Goal: Information Seeking & Learning: Find specific fact

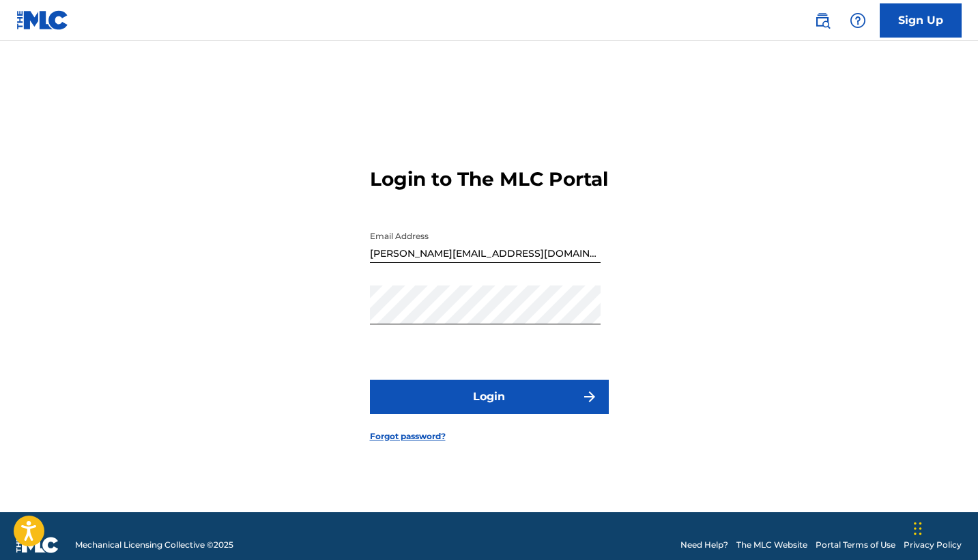
click at [492, 393] on button "Login" at bounding box center [489, 397] width 239 height 34
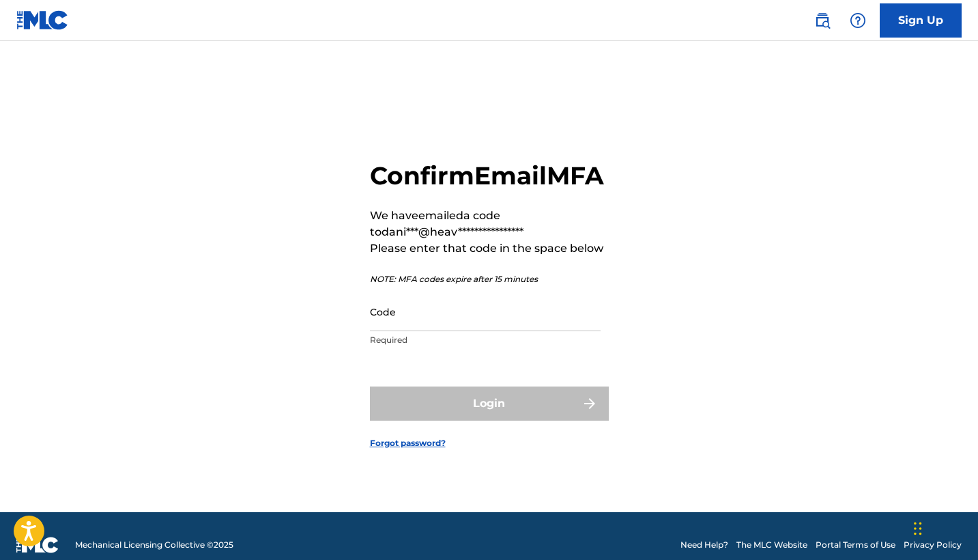
click at [427, 1] on nav "Sign Up" at bounding box center [489, 20] width 978 height 41
click at [464, 331] on input "Code" at bounding box center [485, 311] width 231 height 39
paste input "291380"
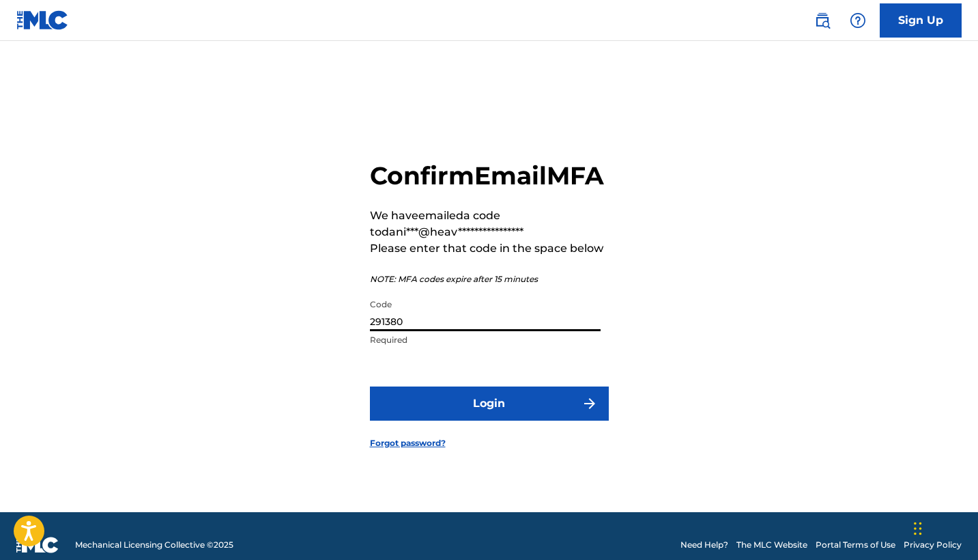
type input "291380"
click at [497, 414] on button "Login" at bounding box center [489, 403] width 239 height 34
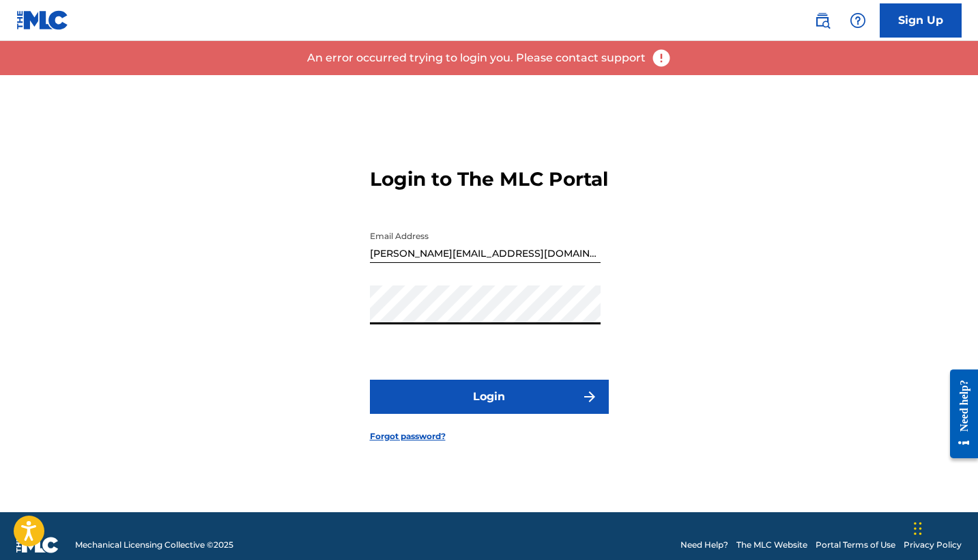
click at [531, 414] on button "Login" at bounding box center [489, 397] width 239 height 34
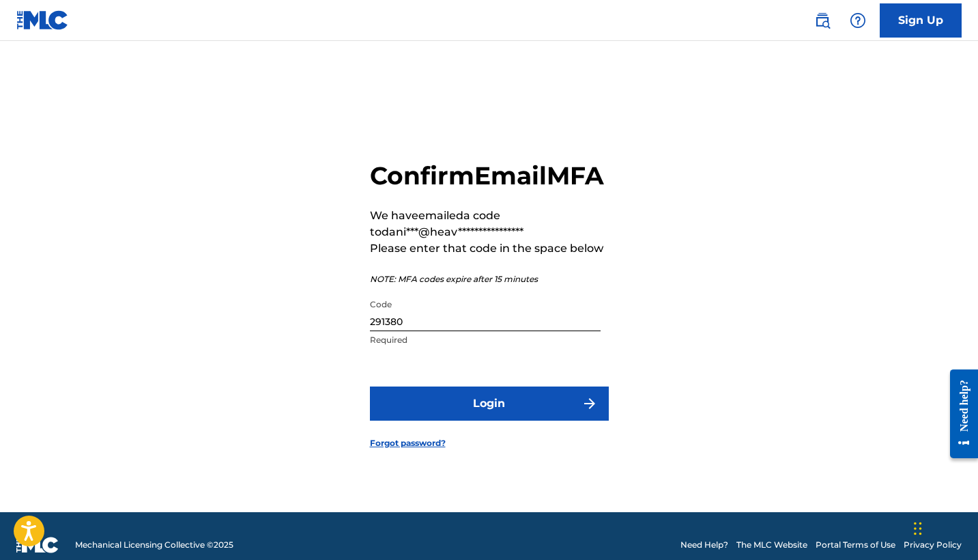
click at [531, 421] on button "Login" at bounding box center [489, 403] width 239 height 34
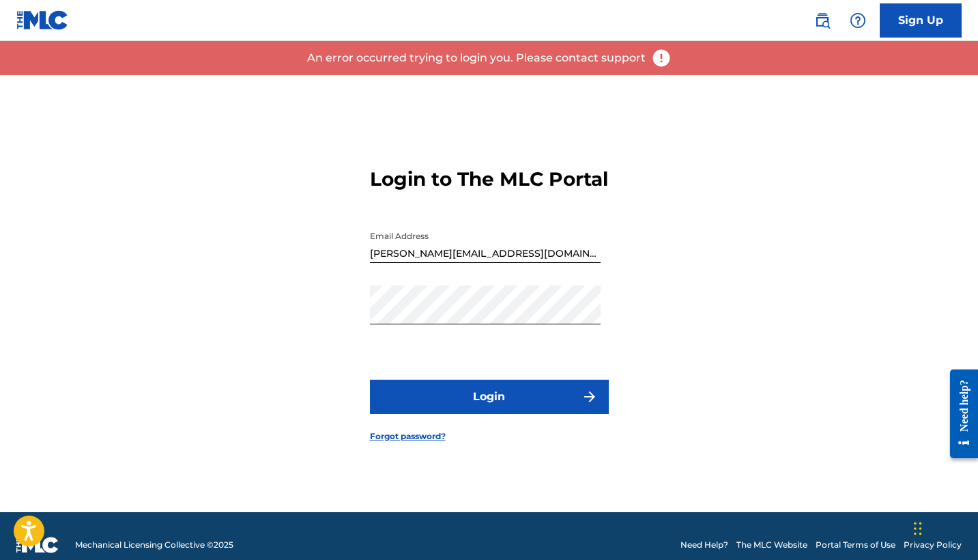
click at [690, 208] on div "Login to The MLC Portal Email Address daniela@heavenpublishing.com Password Log…" at bounding box center [490, 293] width 956 height 437
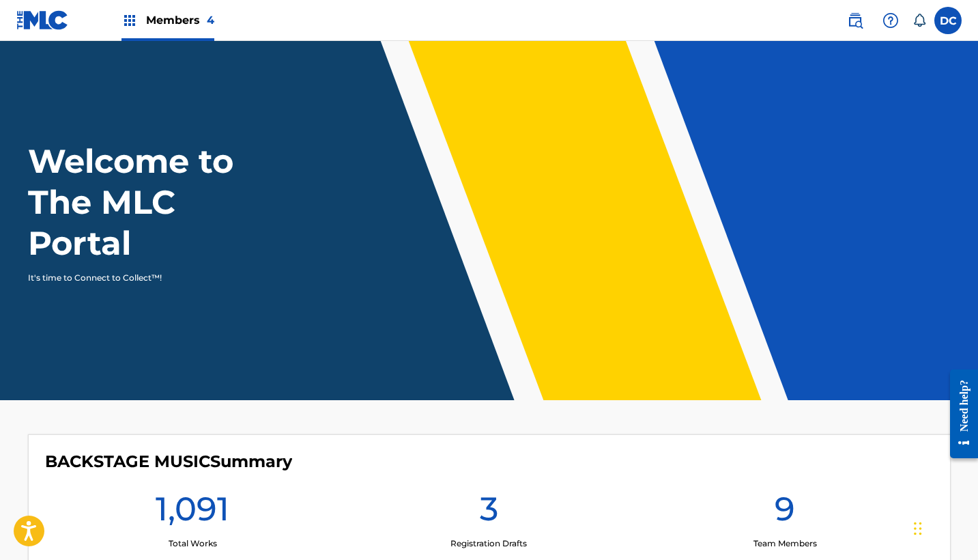
click at [857, 20] on img at bounding box center [855, 20] width 16 height 16
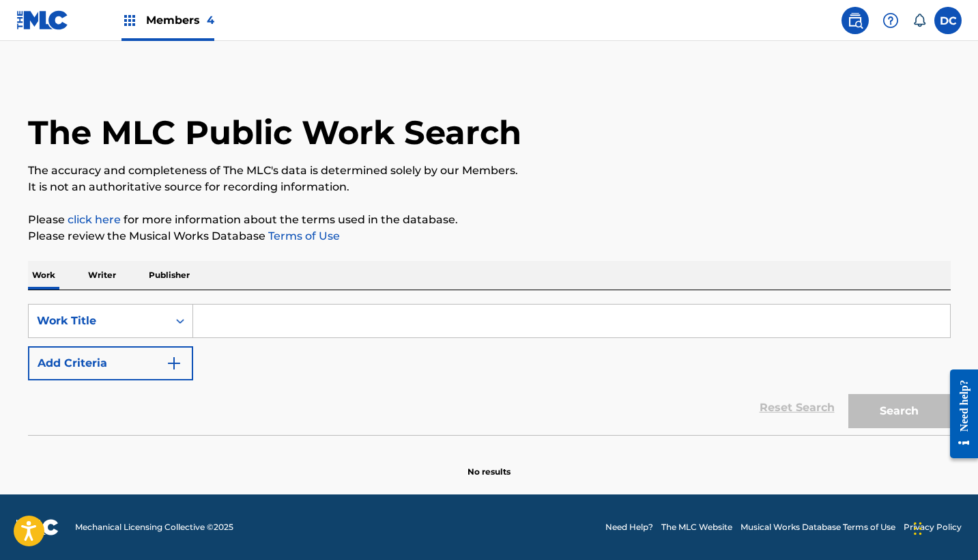
click at [236, 321] on input "Search Form" at bounding box center [571, 321] width 757 height 33
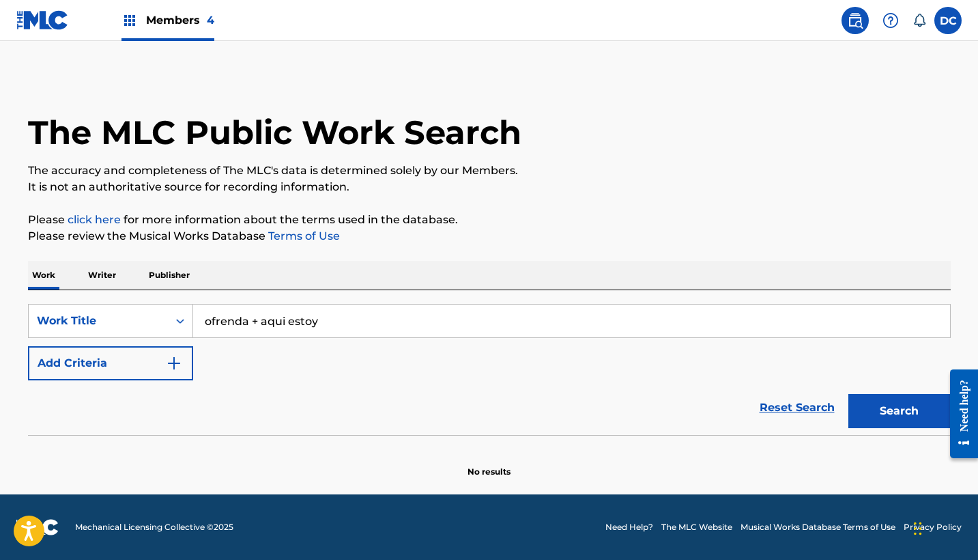
click at [899, 411] on button "Search" at bounding box center [900, 411] width 102 height 34
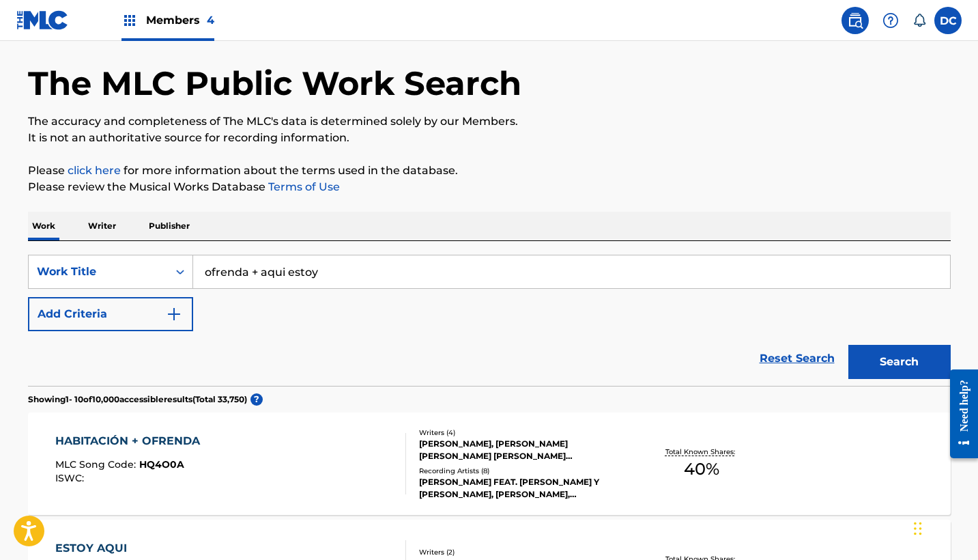
scroll to position [65, 0]
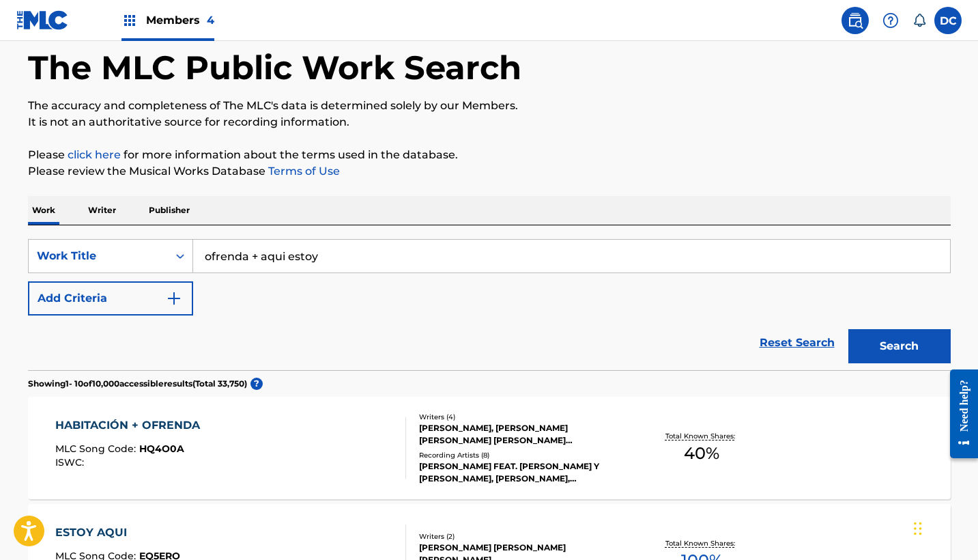
click at [331, 258] on input "ofrenda + aqui estoy" at bounding box center [571, 256] width 757 height 33
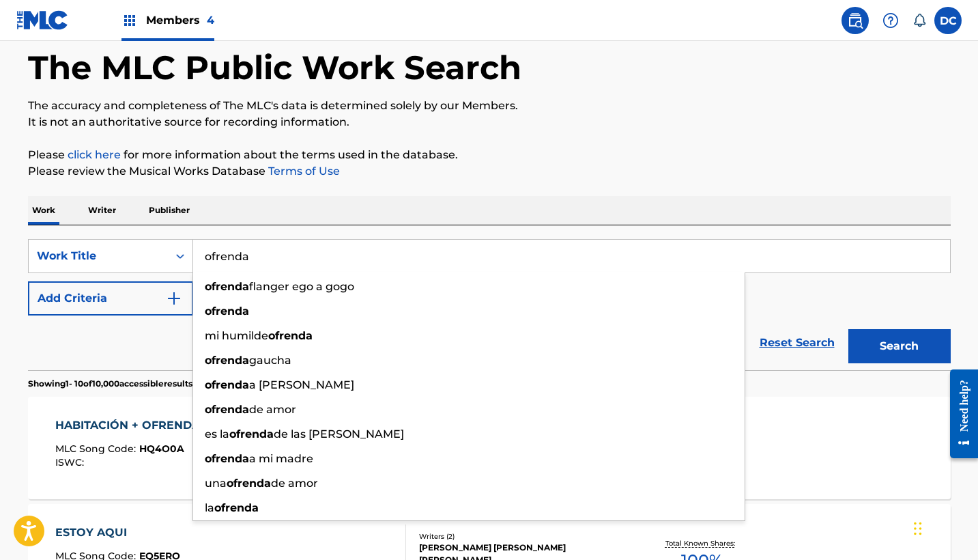
type input "ofrenda"
click at [335, 204] on div "Work Writer Publisher" at bounding box center [489, 210] width 923 height 29
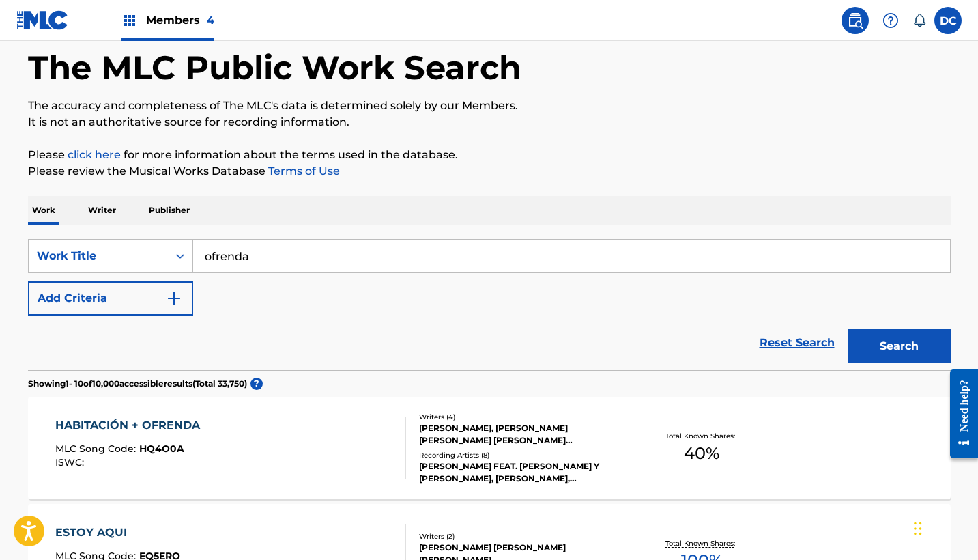
click at [158, 297] on button "Add Criteria" at bounding box center [110, 298] width 165 height 34
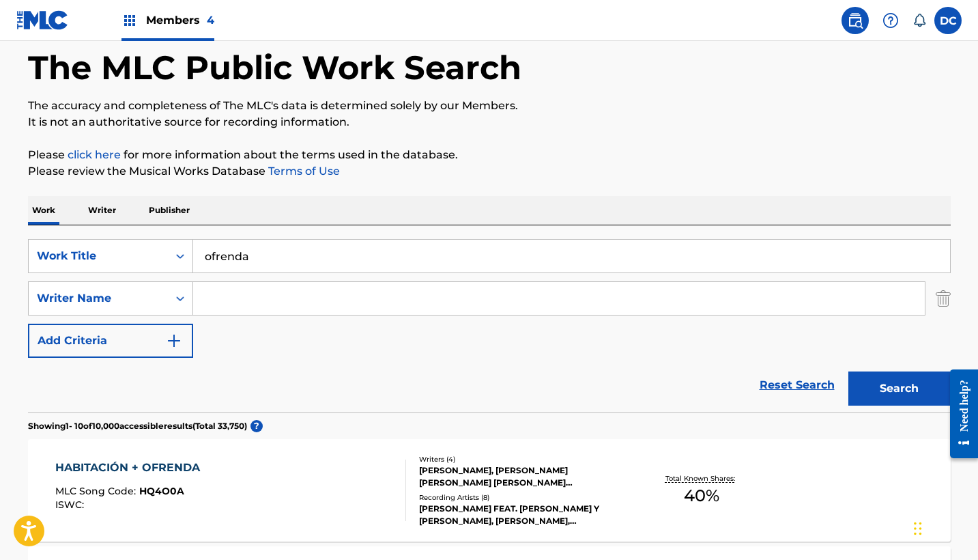
click at [228, 298] on input "Search Form" at bounding box center [559, 298] width 732 height 33
type input "m"
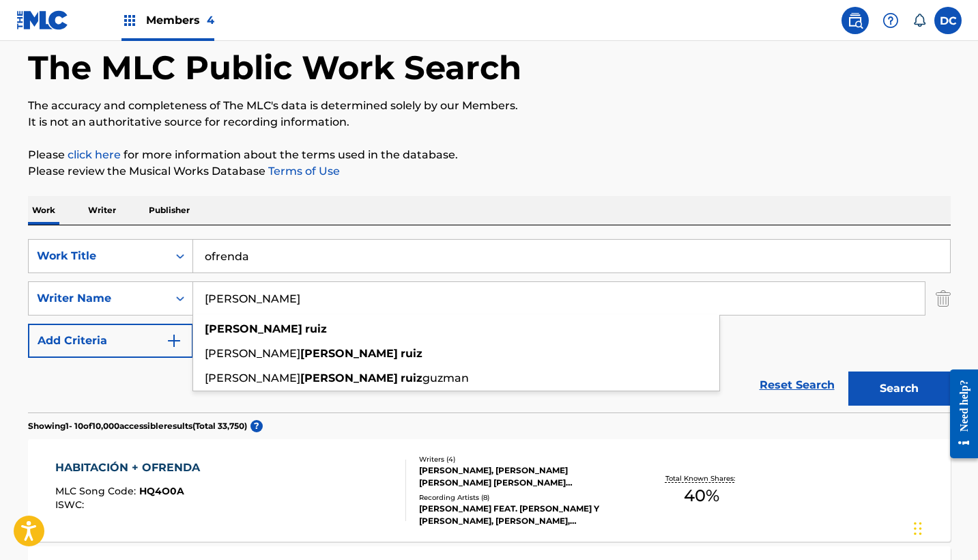
type input "[PERSON_NAME]"
drag, startPoint x: 228, startPoint y: 298, endPoint x: 324, endPoint y: 256, distance: 105.2
click at [324, 256] on input "ofrenda" at bounding box center [571, 256] width 757 height 33
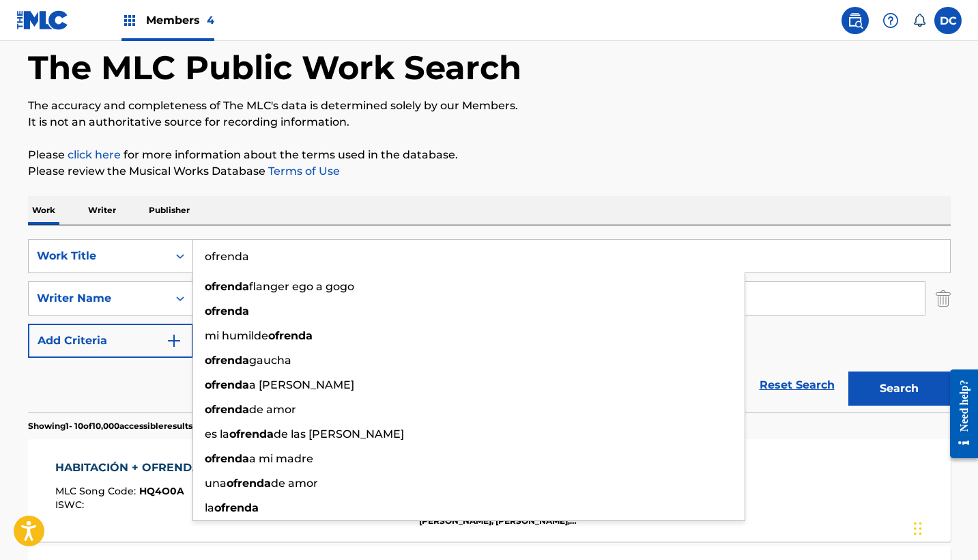
click at [899, 388] on button "Search" at bounding box center [900, 388] width 102 height 34
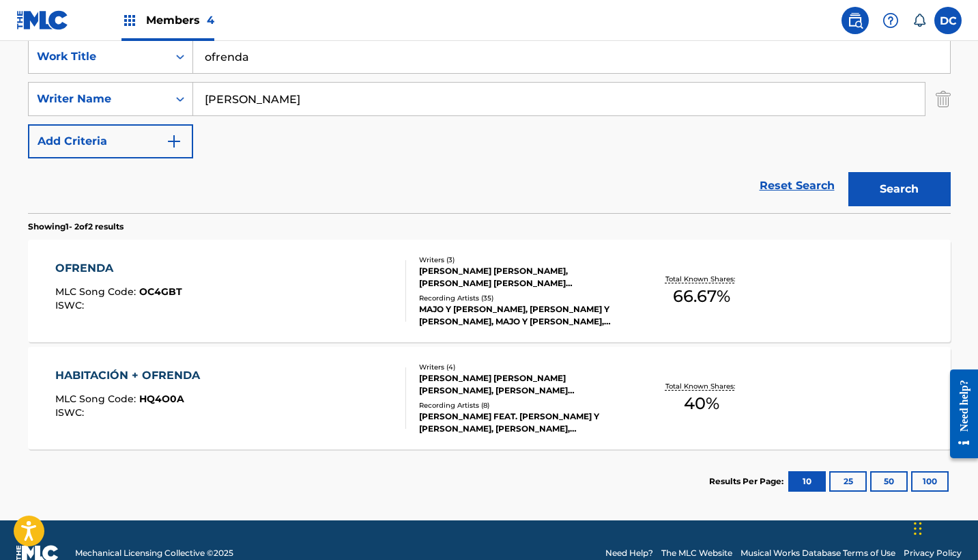
scroll to position [264, 0]
click at [317, 429] on div "HABITACIÓN + OFRENDA MLC Song Code : HQ4O0A ISWC : Writers ( 4 ) [PERSON_NAME] …" at bounding box center [489, 398] width 923 height 102
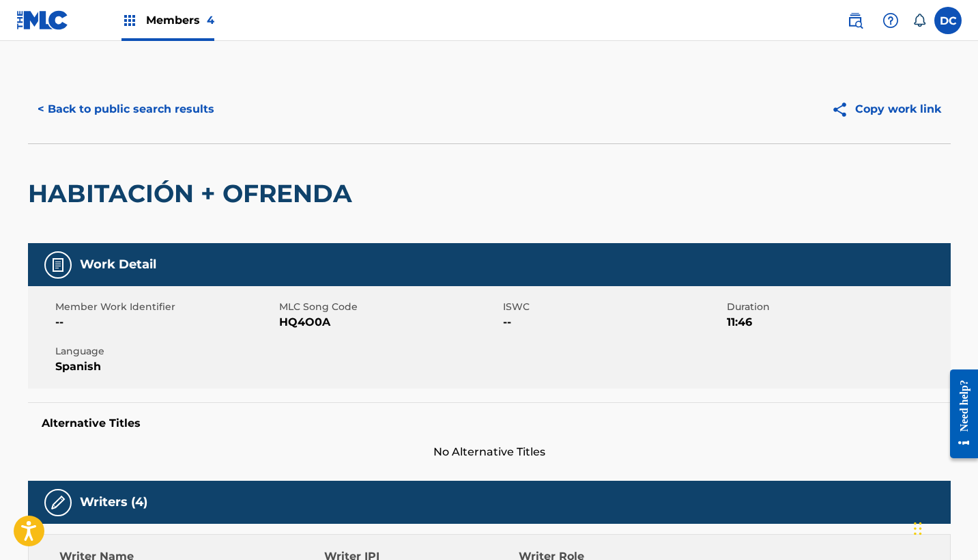
click at [199, 111] on button "< Back to public search results" at bounding box center [126, 109] width 196 height 34
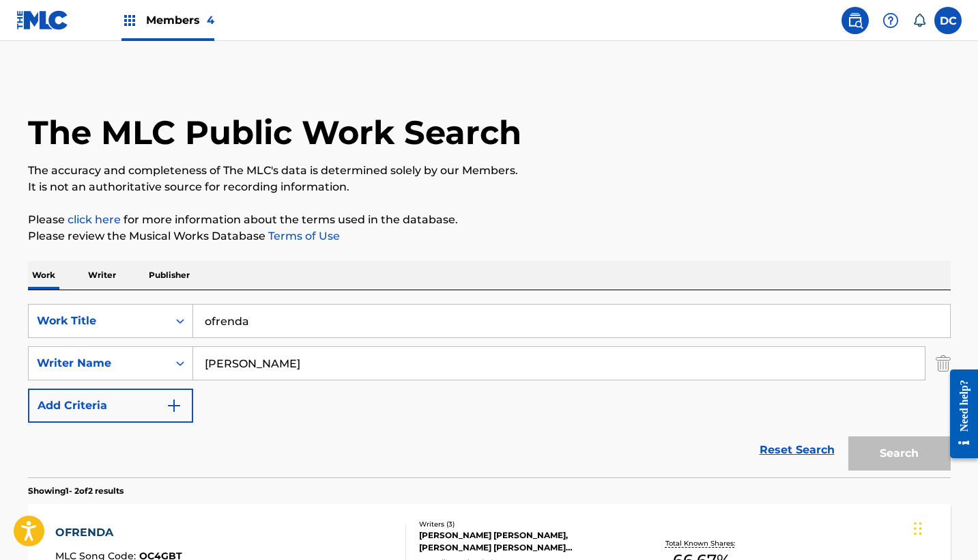
scroll to position [212, 0]
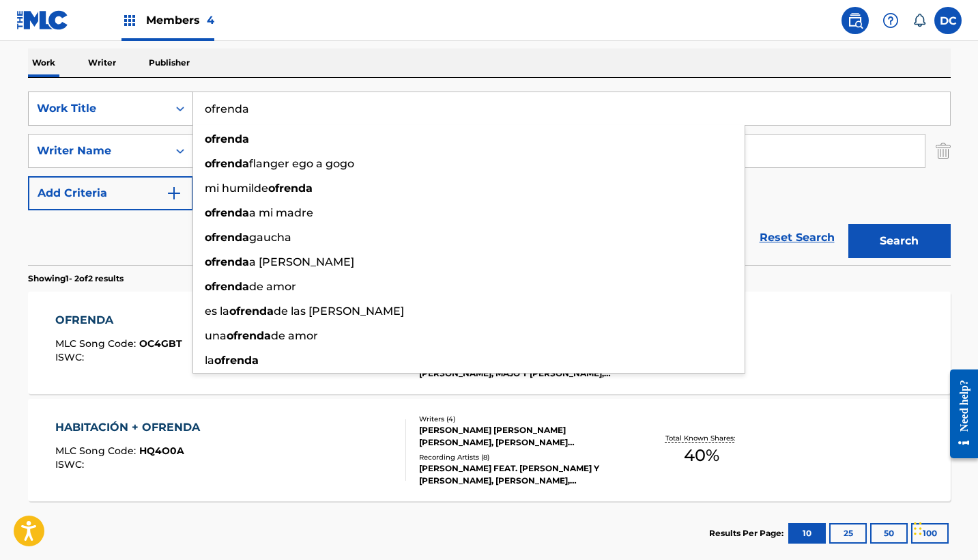
drag, startPoint x: 288, startPoint y: 109, endPoint x: 162, endPoint y: 103, distance: 126.5
click at [161, 103] on div "SearchWithCriteria85142093-07c5-49d1-8dcc-2aa7f8260535 Work Title ofrenda ofren…" at bounding box center [489, 108] width 923 height 34
paste input "Ofrenda + Aqui Estoy (En Vivo) YWAM Mazatlan Worship 60 suscriptores Suscribirs…"
paste input "Ofrenda + Aqui Estoy (En Vivo)"
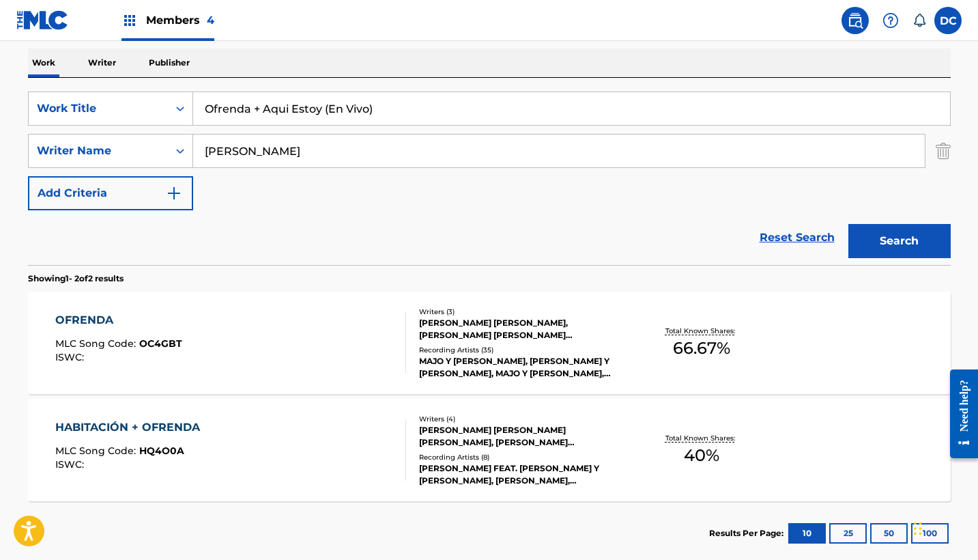
type input "Ofrenda + Aqui Estoy (En Vivo)"
click at [866, 231] on button "Search" at bounding box center [900, 241] width 102 height 34
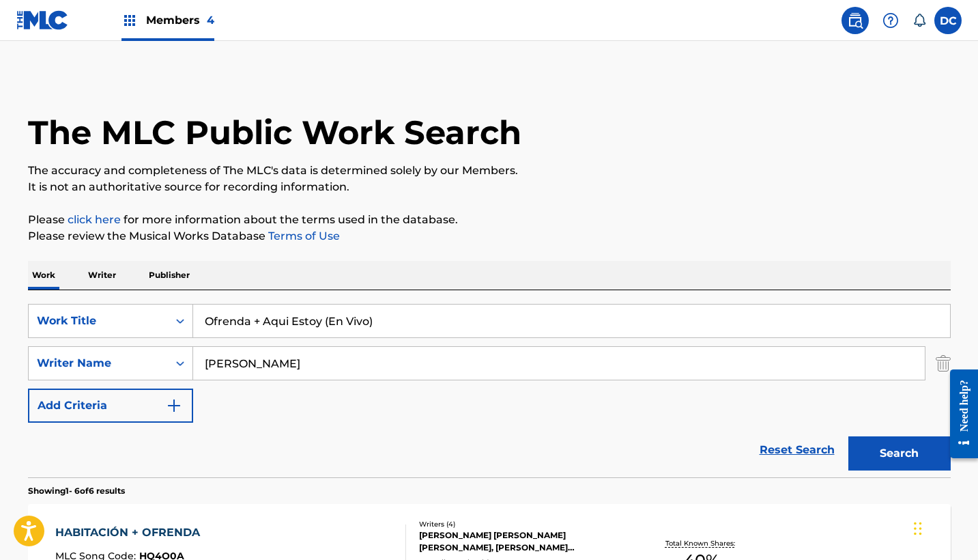
scroll to position [0, 0]
click at [186, 22] on span "Members 4" at bounding box center [180, 20] width 68 height 16
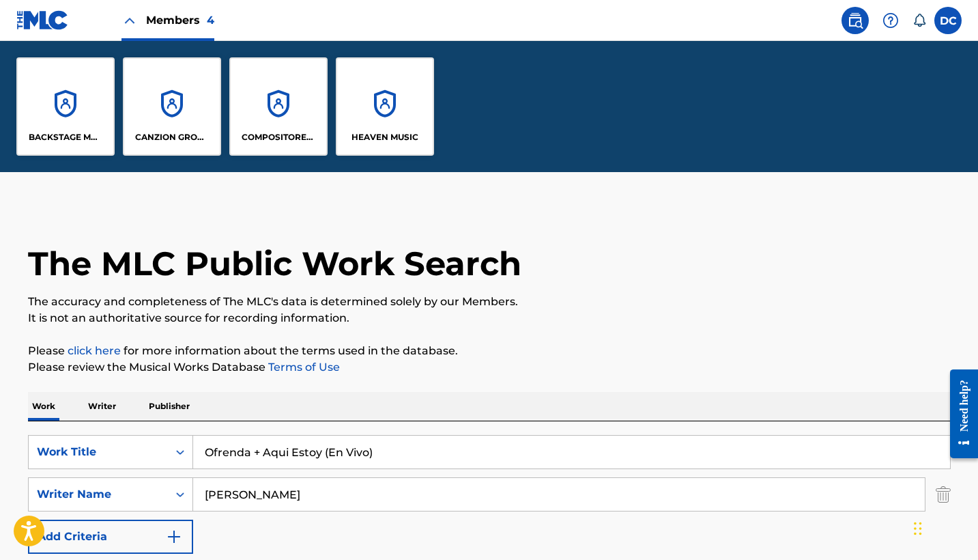
click at [178, 85] on div "CANZION GROUP LP" at bounding box center [172, 106] width 98 height 98
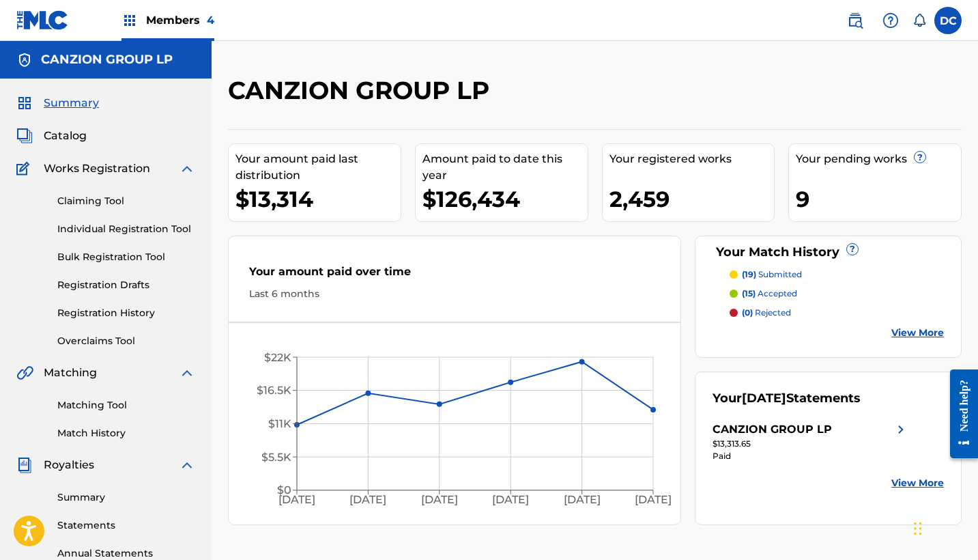
click at [104, 196] on link "Claiming Tool" at bounding box center [126, 201] width 138 height 14
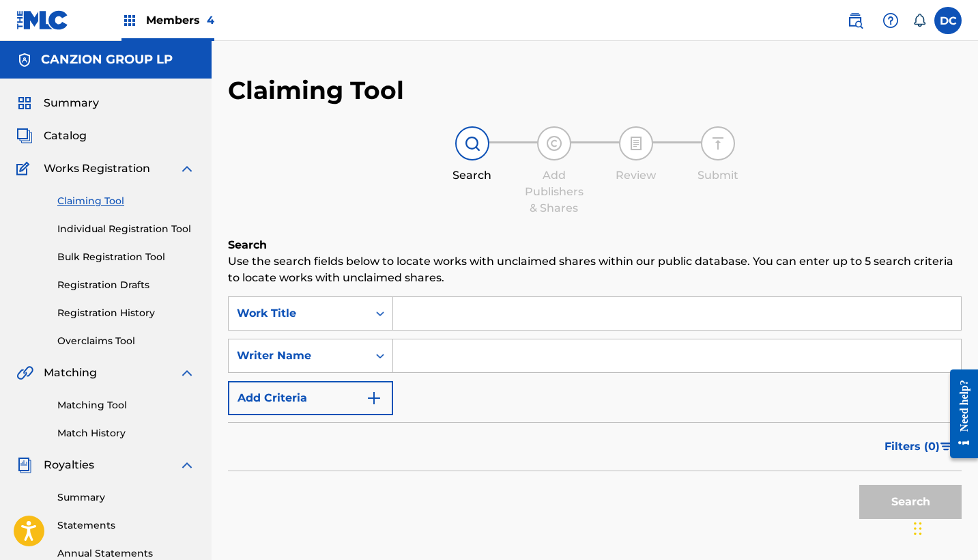
click at [104, 201] on link "Claiming Tool" at bounding box center [126, 201] width 138 height 14
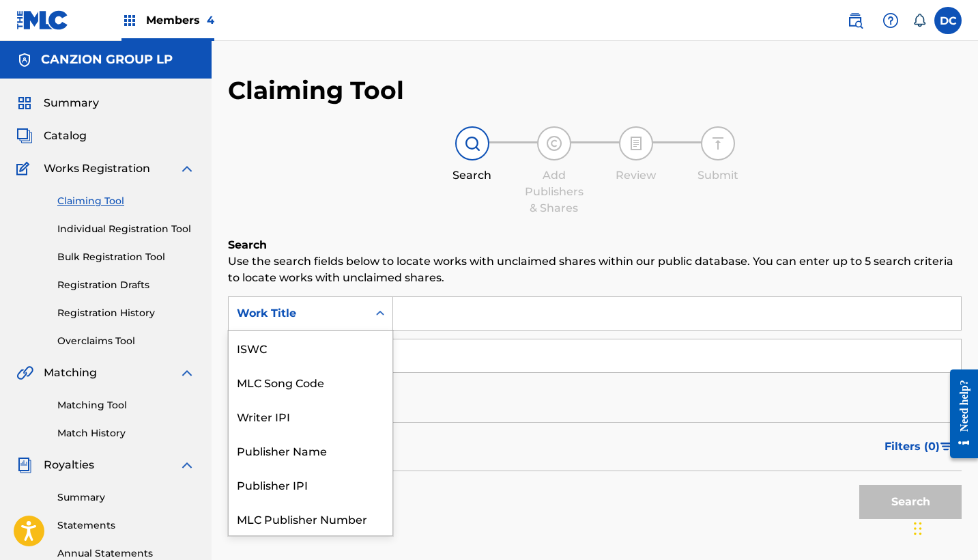
click at [322, 312] on div "Work Title" at bounding box center [298, 313] width 123 height 16
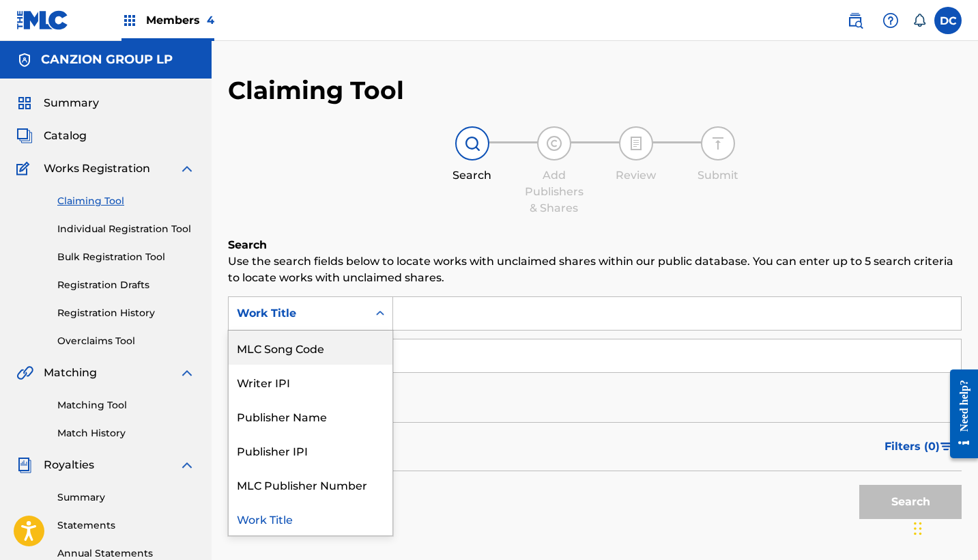
scroll to position [34, 0]
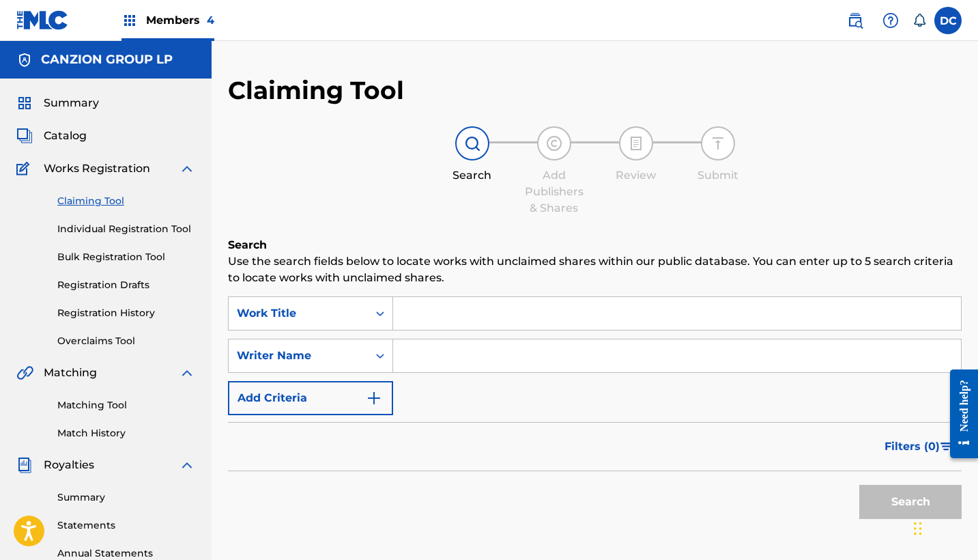
click at [116, 339] on link "Overclaims Tool" at bounding box center [126, 341] width 138 height 14
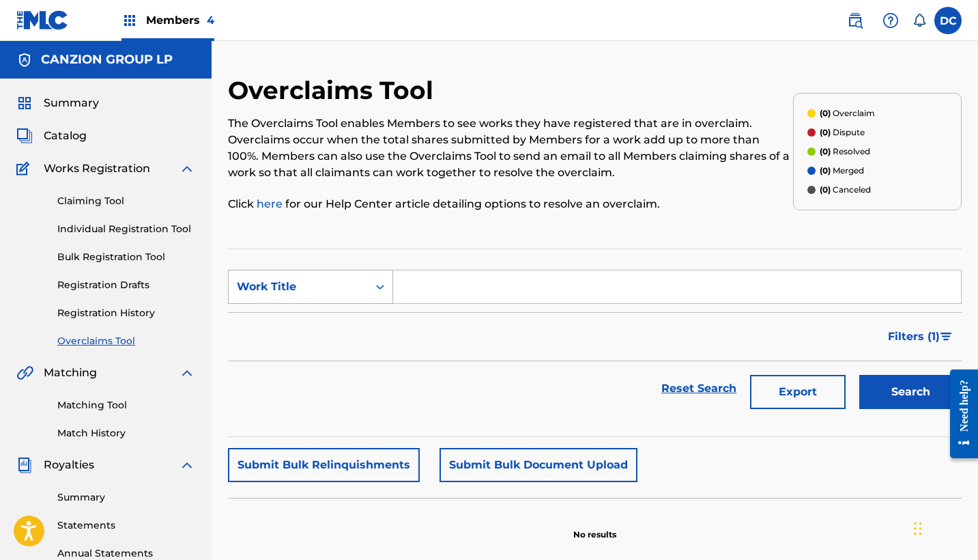
click at [350, 296] on div "Work Title" at bounding box center [298, 287] width 139 height 26
click at [338, 288] on div "Work Title" at bounding box center [298, 287] width 123 height 16
click at [115, 406] on link "Matching Tool" at bounding box center [126, 405] width 138 height 14
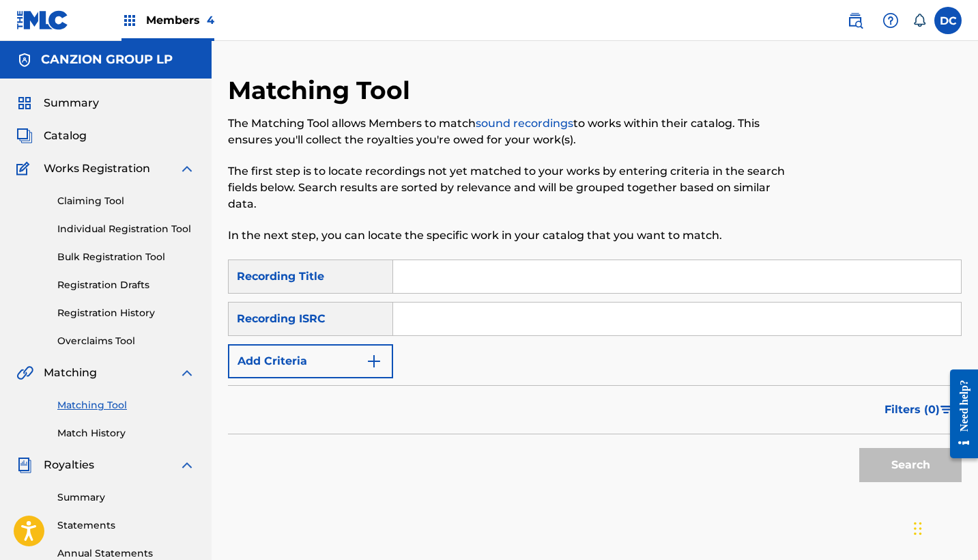
click at [413, 315] on input "Search Form" at bounding box center [677, 318] width 568 height 33
paste input "QZW9K2420361"
type input "QZW9K2420361"
click at [888, 463] on button "Search" at bounding box center [911, 465] width 102 height 34
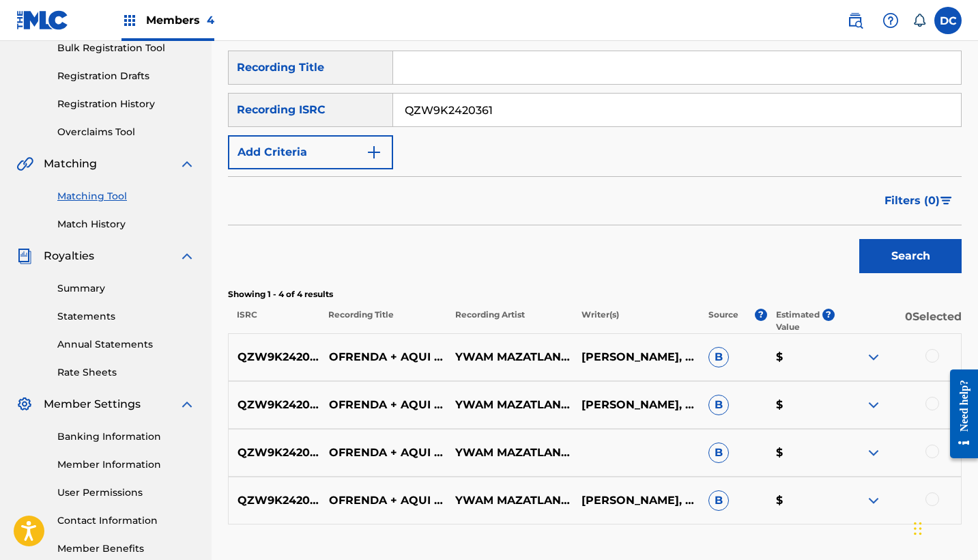
scroll to position [209, 0]
click at [646, 376] on div "QZW9K2420361 OFRENDA + AQUI ESTOY - EN VIVO YWAM MAZATLAN WORSHIP,[PERSON_NAME]…" at bounding box center [595, 357] width 734 height 48
click at [640, 364] on p "[PERSON_NAME], HILLSONG UNITED, [PERSON_NAME], [PERSON_NAME] [PERSON_NAME]" at bounding box center [636, 357] width 126 height 16
click at [528, 349] on p "YWAM MAZATLAN WORSHIP,[PERSON_NAME],[PERSON_NAME]" at bounding box center [510, 357] width 126 height 16
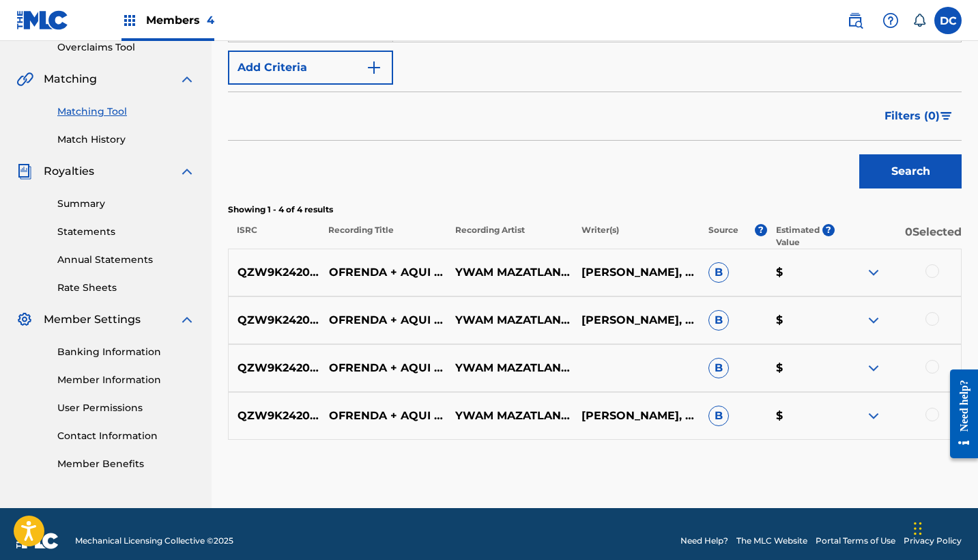
scroll to position [294, 0]
drag, startPoint x: 430, startPoint y: 281, endPoint x: 324, endPoint y: 263, distance: 107.4
click at [324, 264] on p "OFRENDA + AQUI ESTOY - EN VIVO" at bounding box center [383, 272] width 126 height 16
copy p "OFRENDA + AQUI ESTOY - EN VIVO"
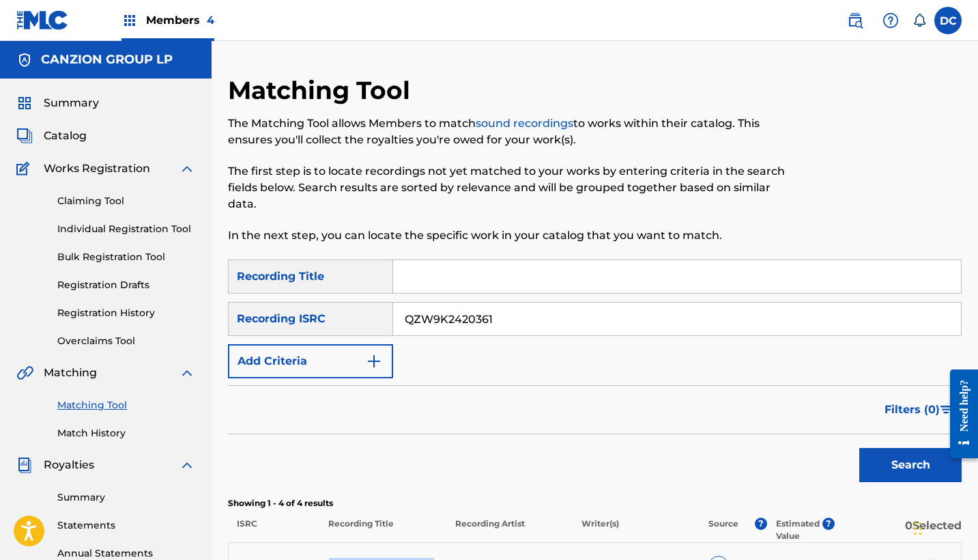
scroll to position [0, 0]
click at [863, 12] on img at bounding box center [855, 20] width 16 height 16
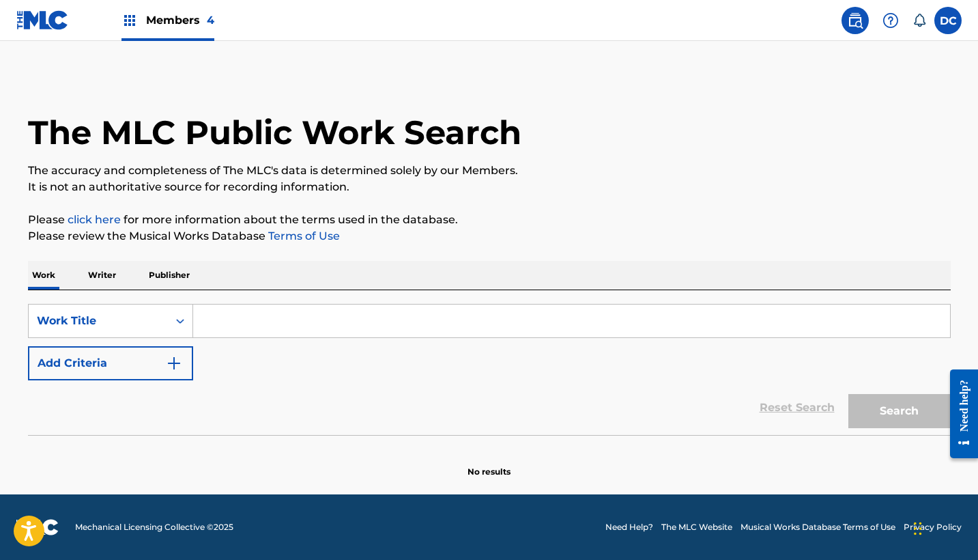
click at [225, 315] on input "Search Form" at bounding box center [571, 321] width 757 height 33
paste input "OFRENDA + AQUI ESTOY - EN VIVO"
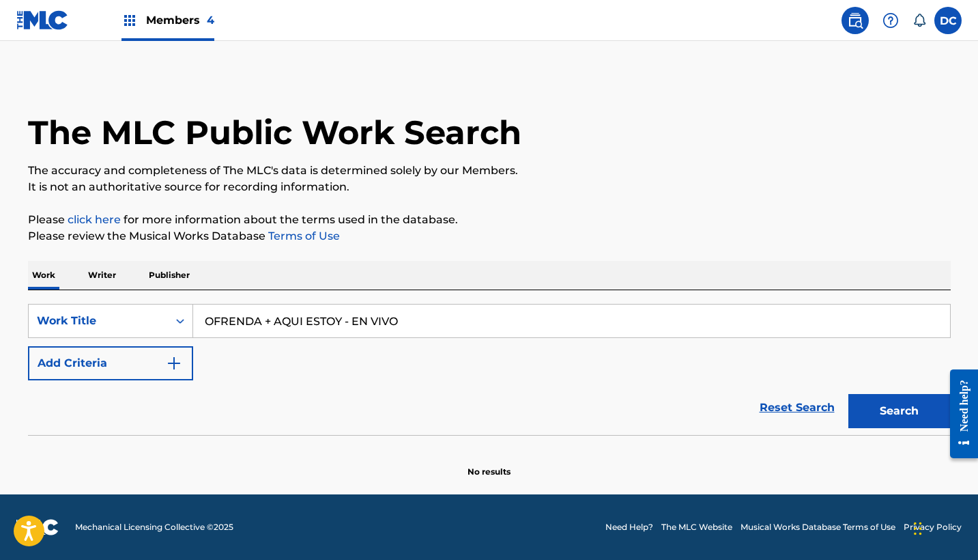
type input "OFRENDA + AQUI ESTOY - EN VIVO"
click at [899, 411] on button "Search" at bounding box center [900, 411] width 102 height 34
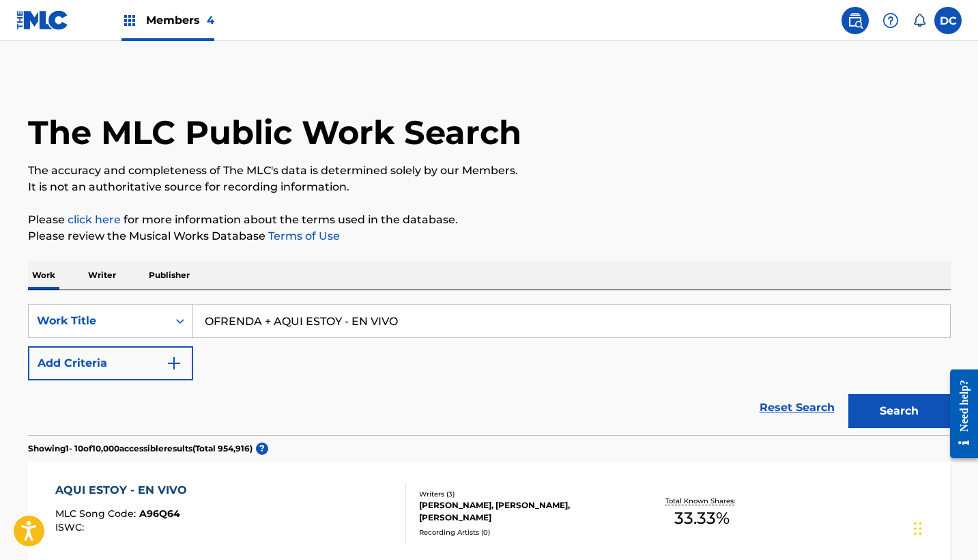
click at [176, 36] on div "Members 4" at bounding box center [168, 20] width 93 height 40
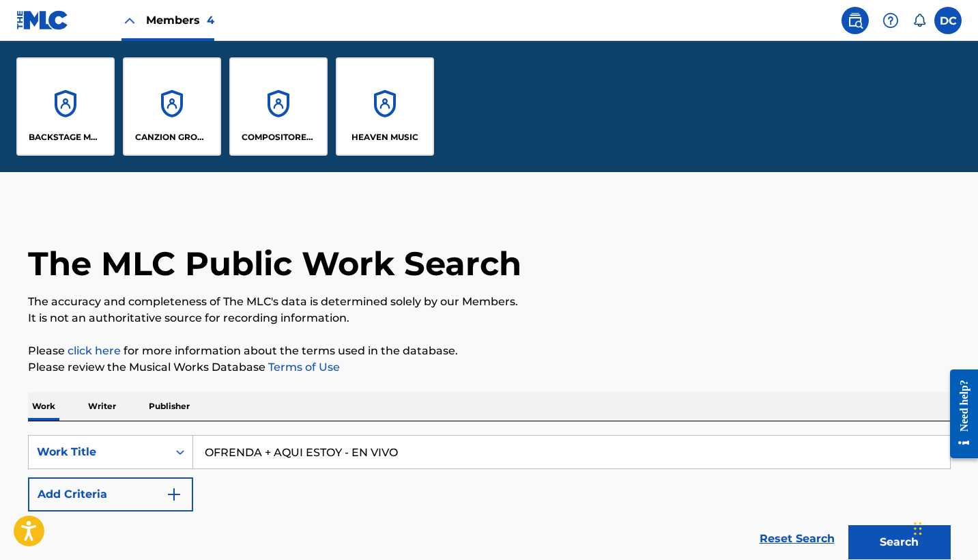
click at [376, 117] on div "HEAVEN MUSIC" at bounding box center [385, 106] width 98 height 98
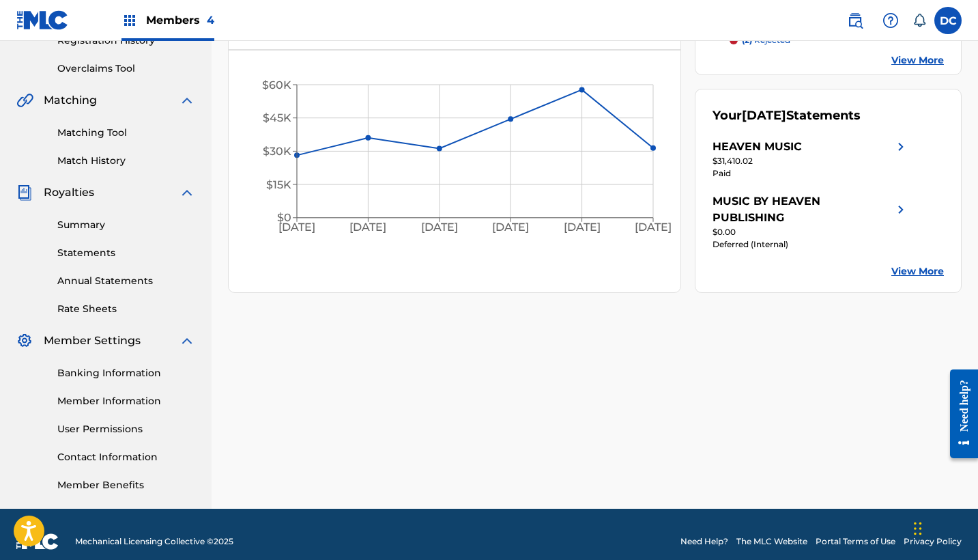
scroll to position [275, 0]
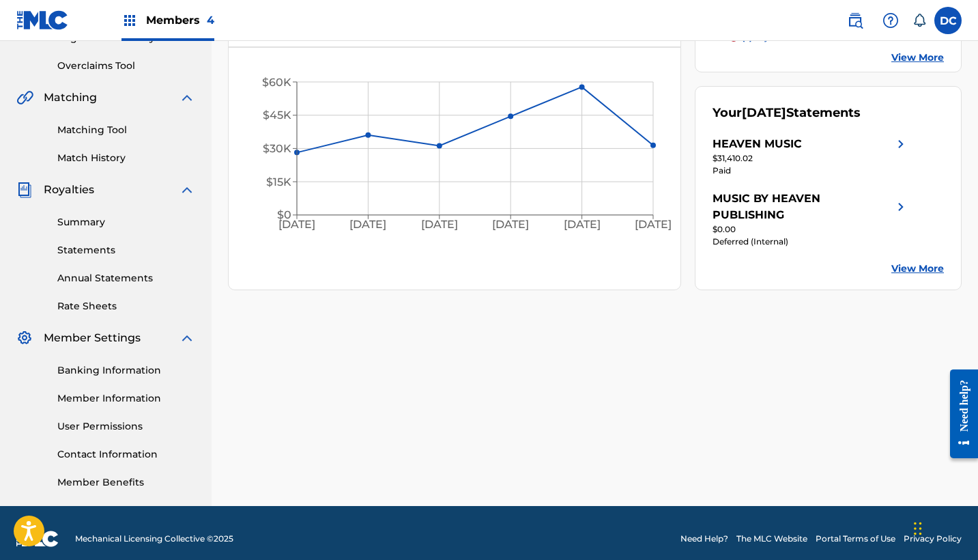
click at [118, 399] on link "Member Information" at bounding box center [126, 398] width 138 height 14
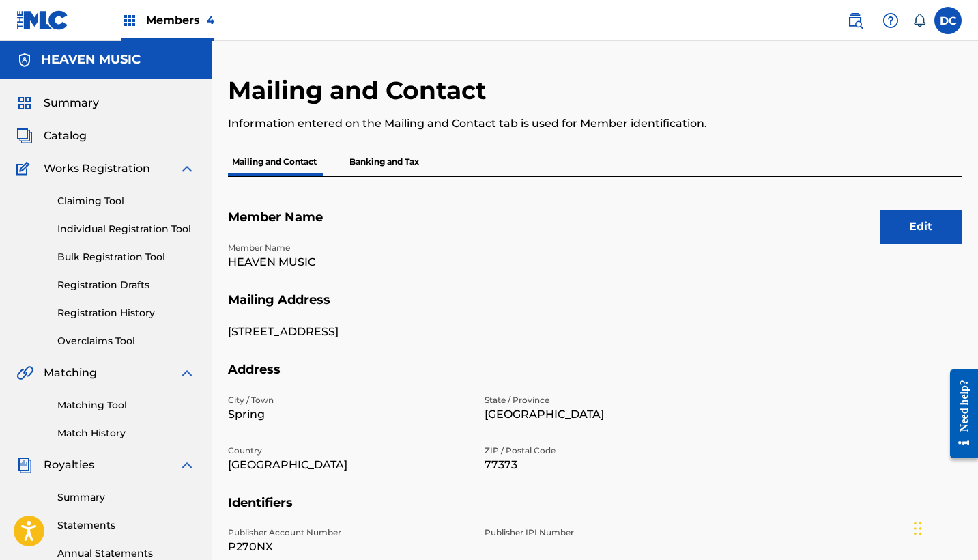
scroll to position [74, 0]
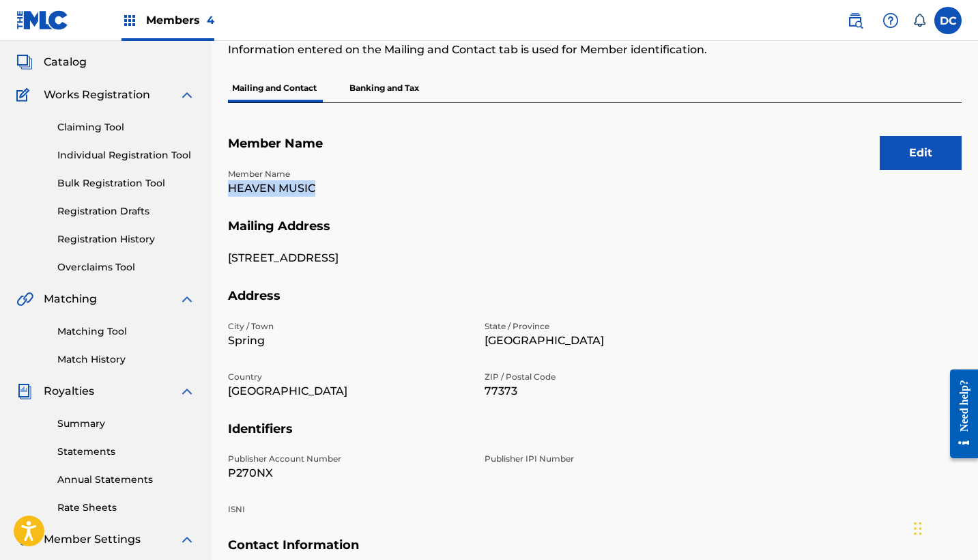
drag, startPoint x: 327, startPoint y: 183, endPoint x: 212, endPoint y: 183, distance: 114.7
click at [212, 183] on div "Mailing and Contact Information entered on the Mailing and Contact tab is used …" at bounding box center [595, 354] width 767 height 706
copy p "HEAVEN MUSIC"
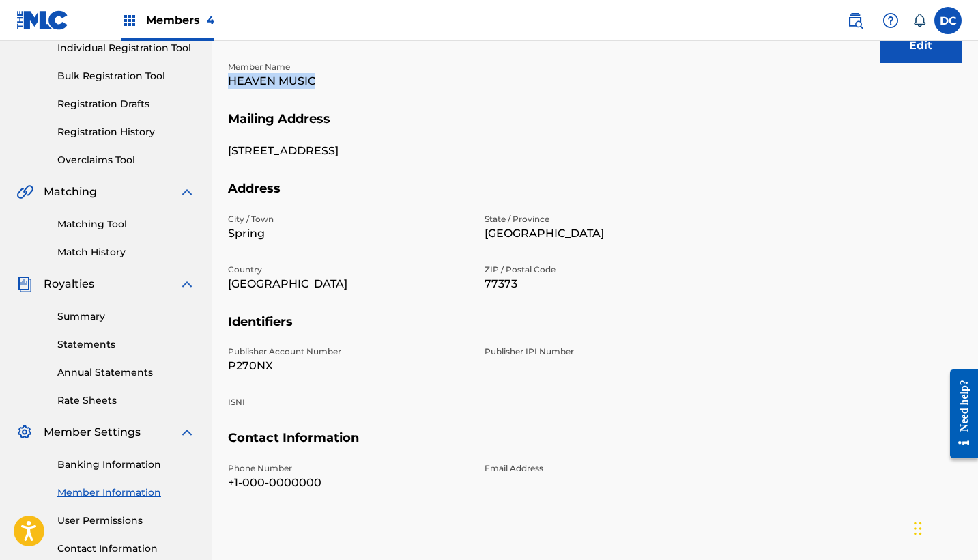
scroll to position [190, 0]
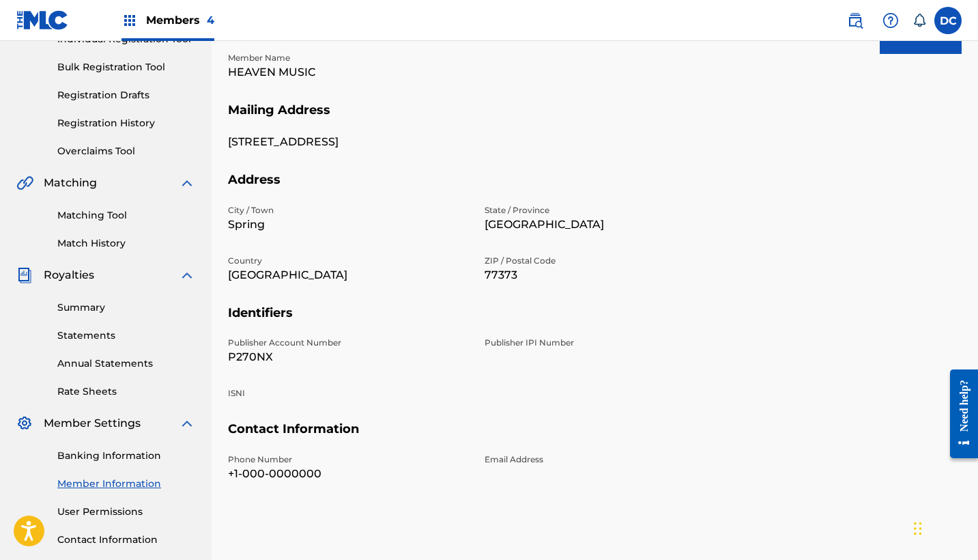
click at [238, 356] on p "P270NX" at bounding box center [348, 357] width 240 height 16
copy p "P270NX"
